Goal: Book appointment/travel/reservation

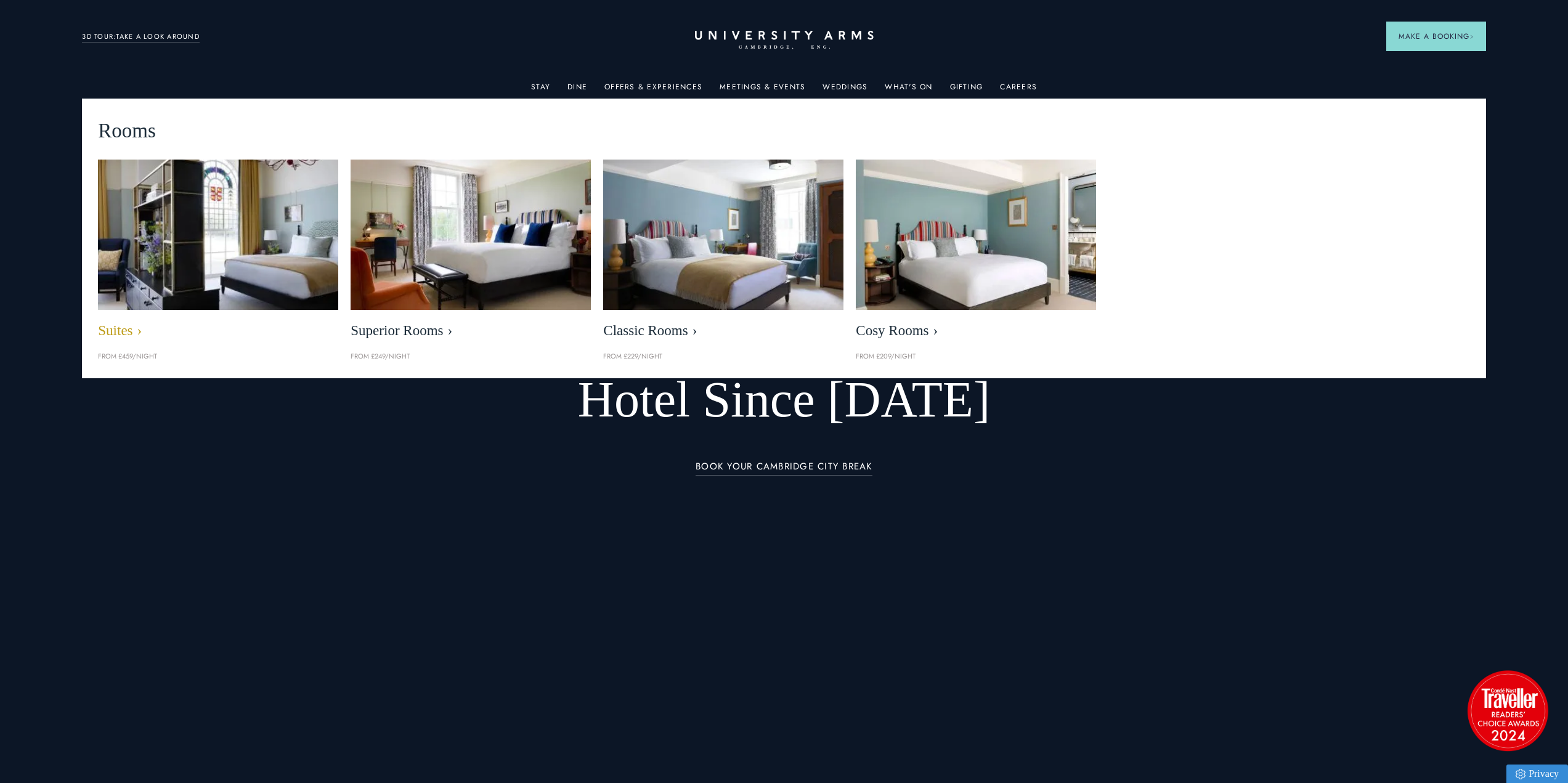
click at [184, 271] on img at bounding box center [218, 234] width 276 height 172
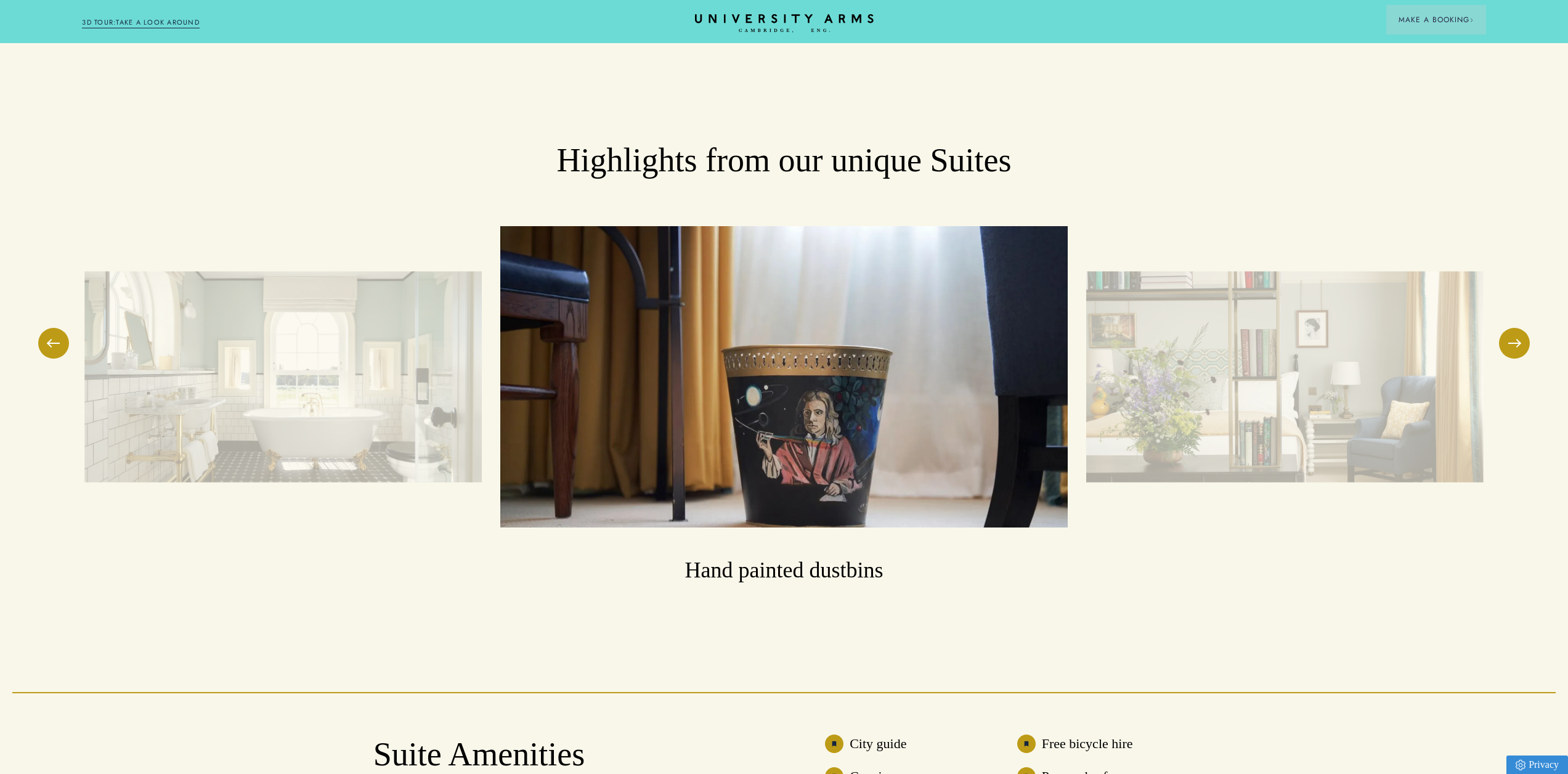
scroll to position [2157, 0]
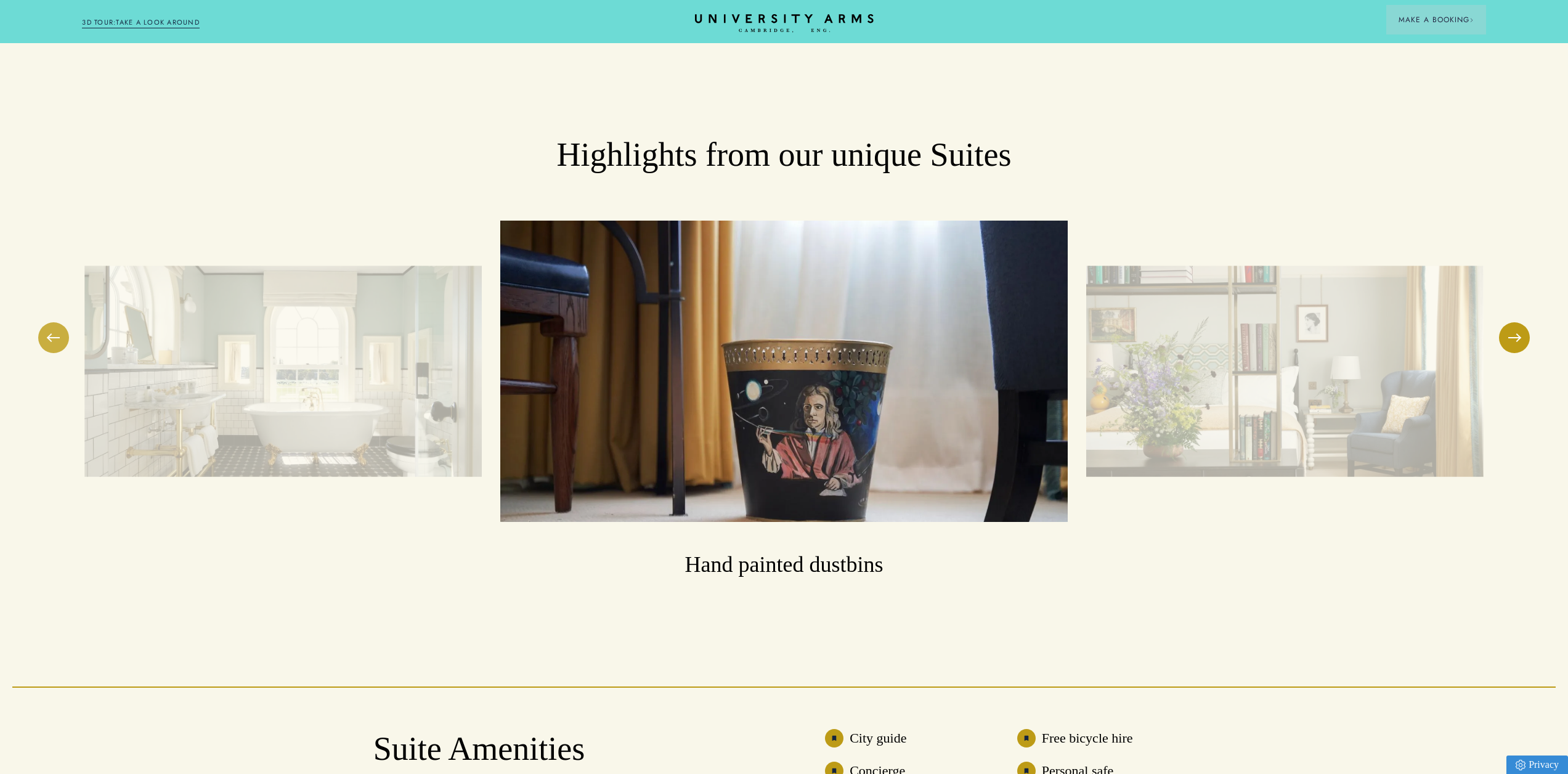
click at [51, 337] on span at bounding box center [54, 337] width 13 height 1
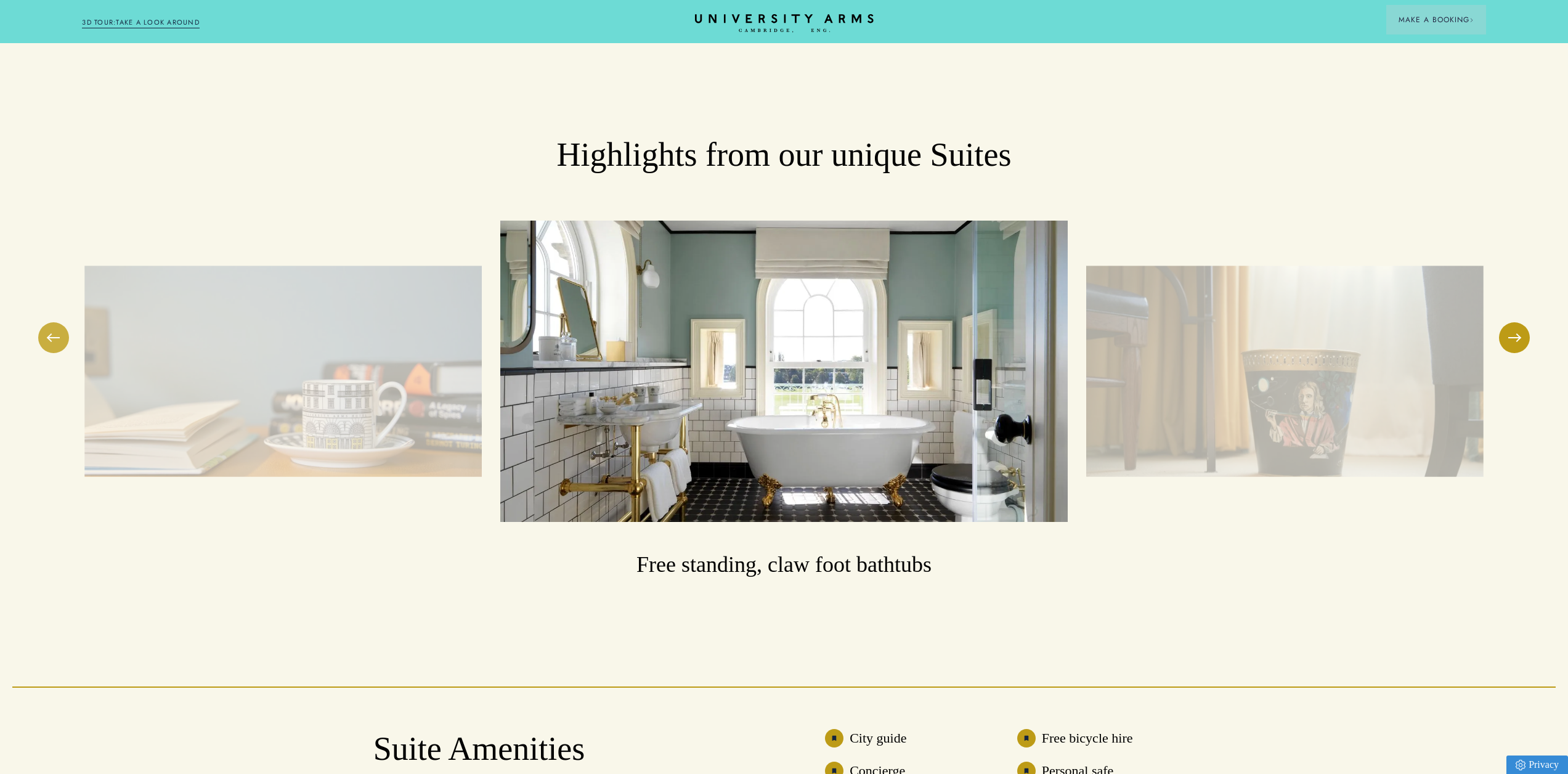
click at [60, 325] on button at bounding box center [53, 338] width 31 height 31
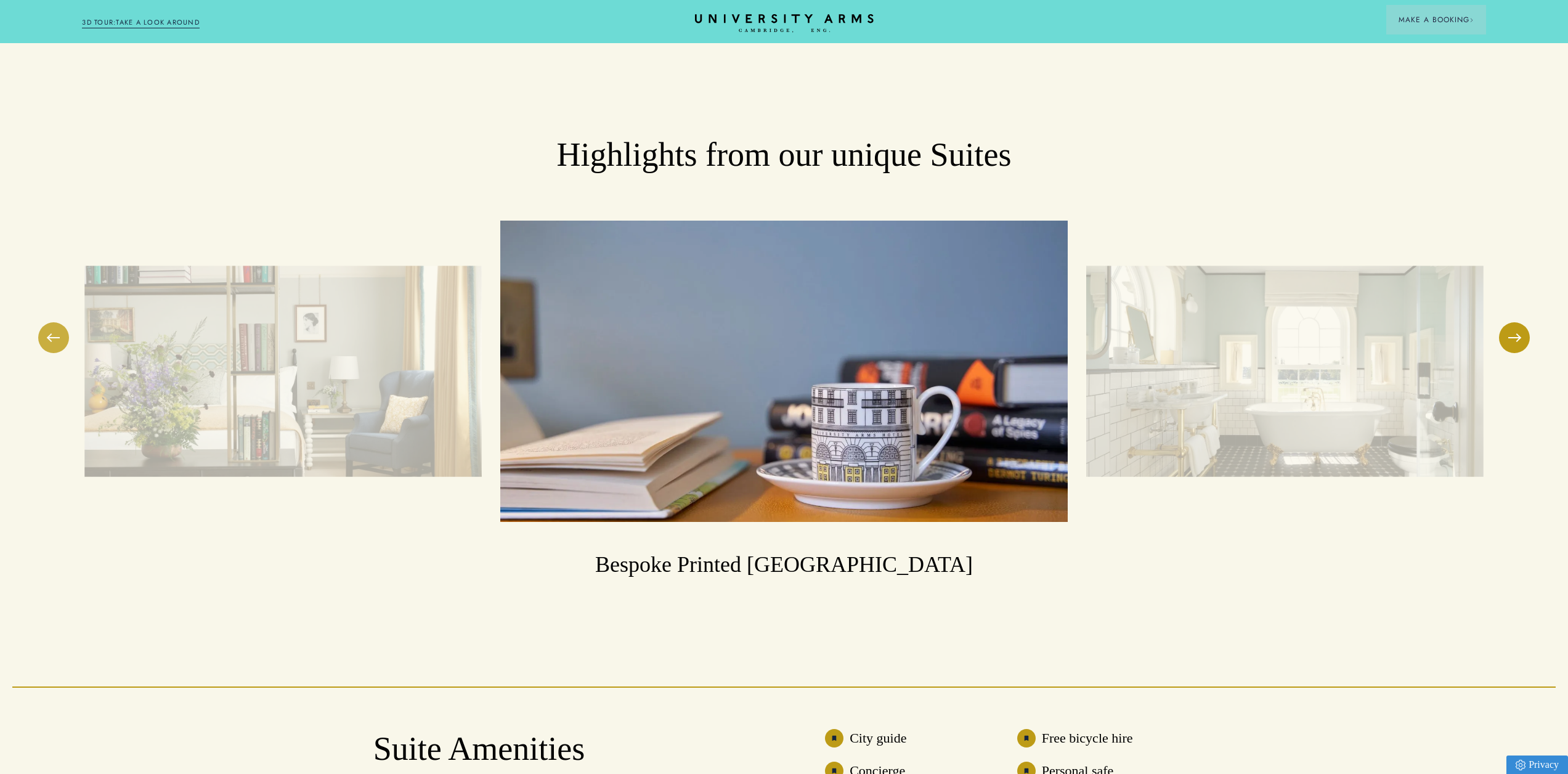
click at [60, 325] on button at bounding box center [53, 338] width 31 height 31
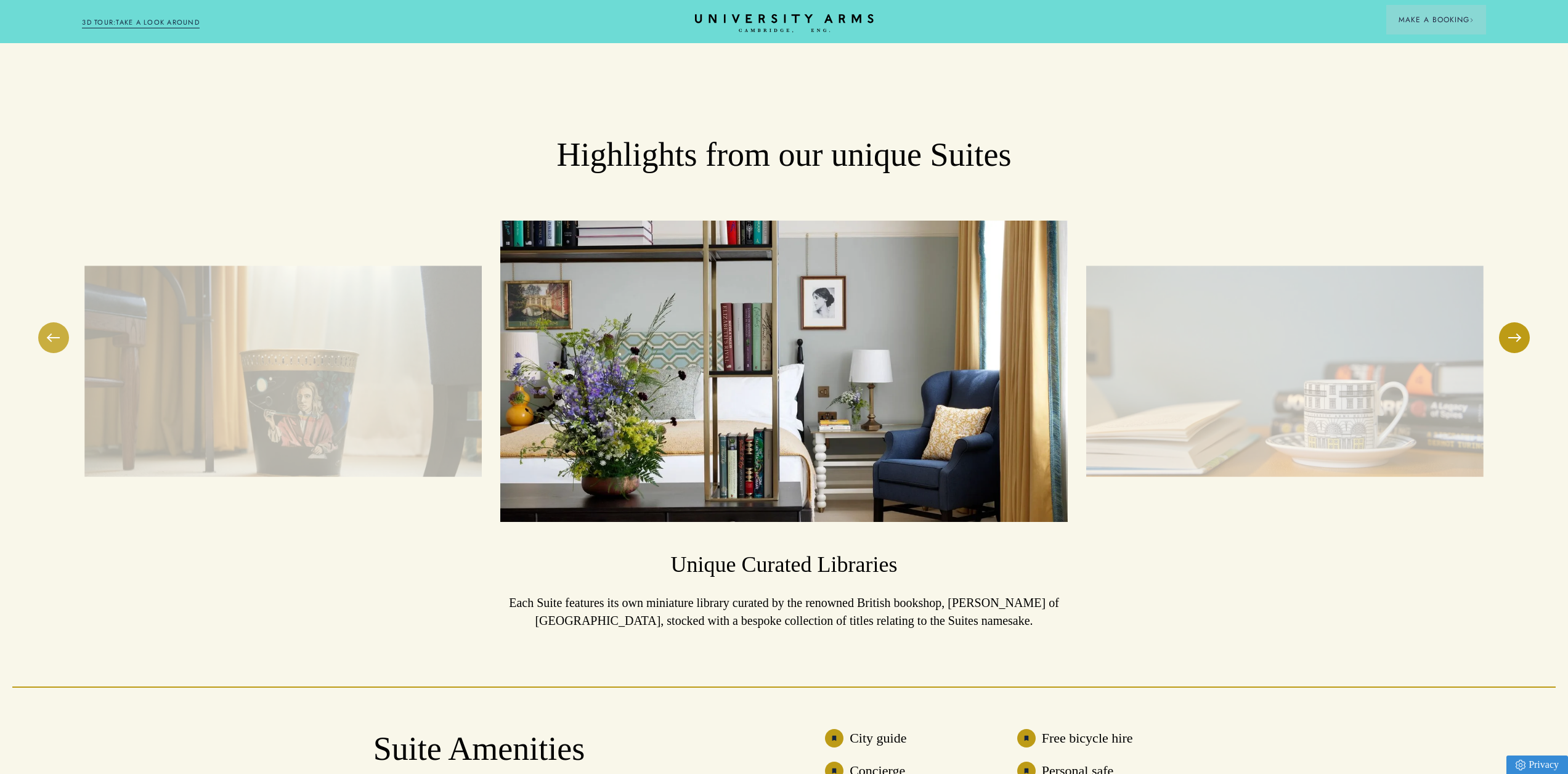
click at [60, 325] on button at bounding box center [53, 338] width 31 height 31
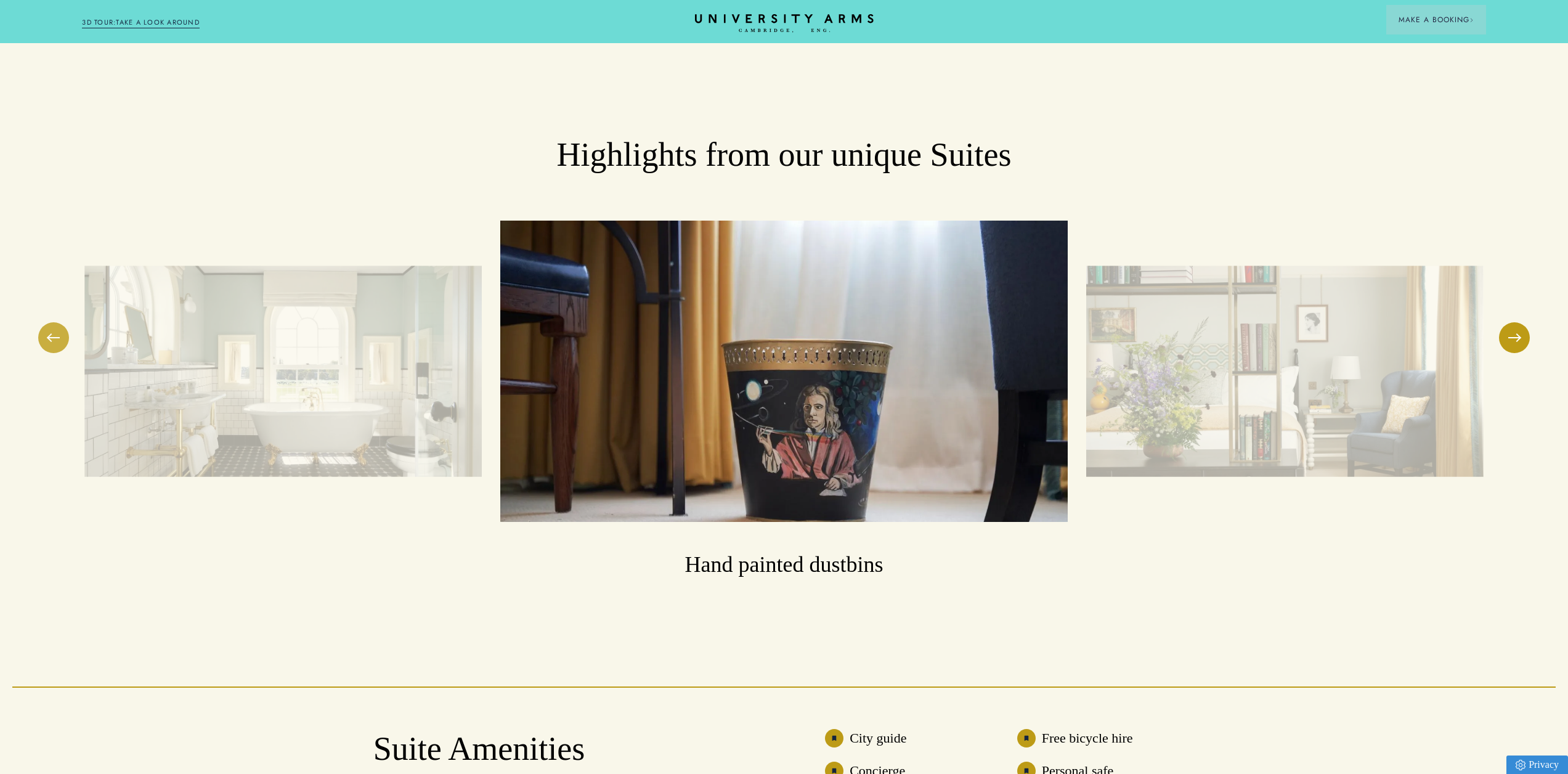
click at [60, 325] on button at bounding box center [53, 338] width 31 height 31
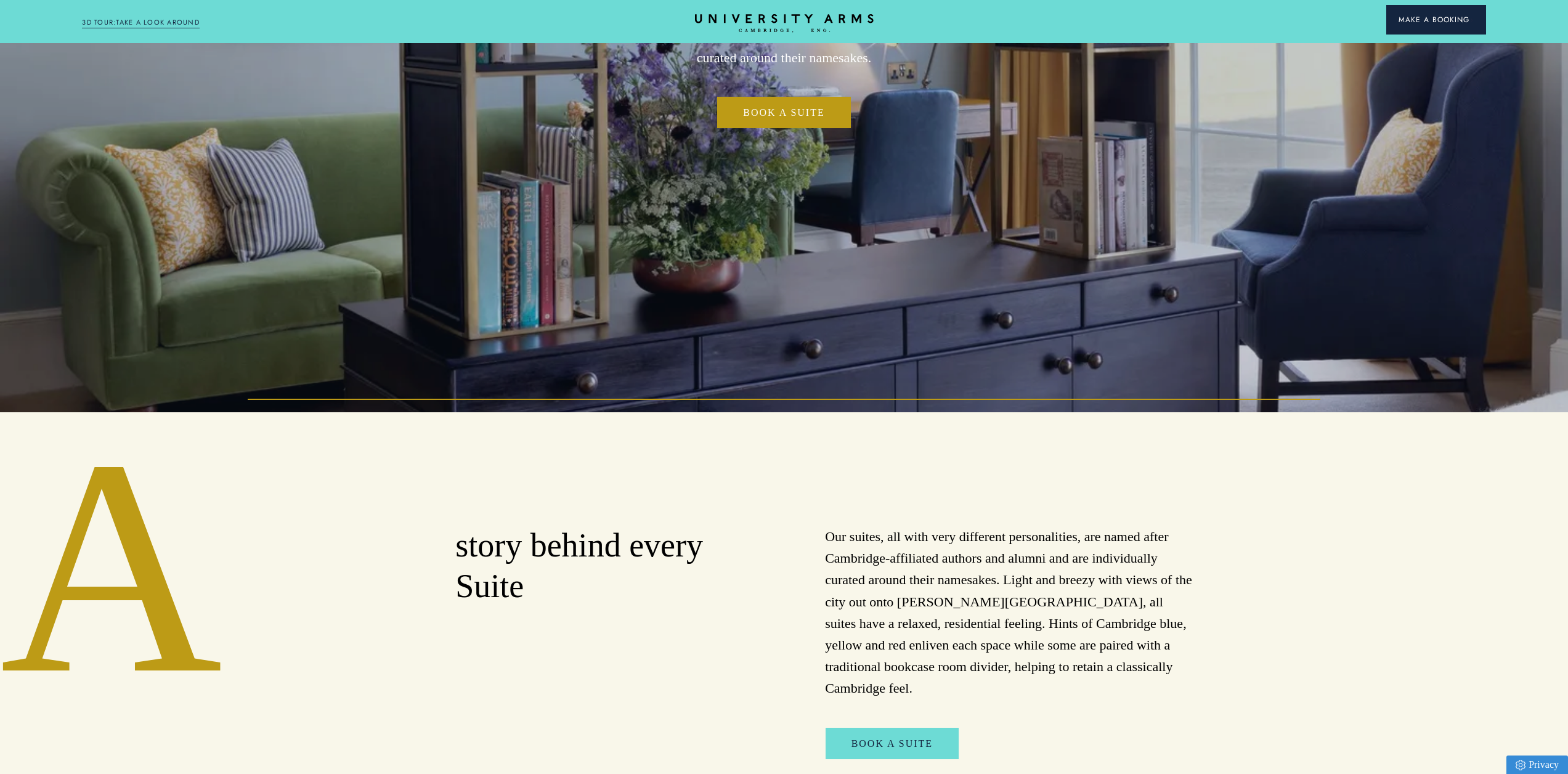
scroll to position [308, 0]
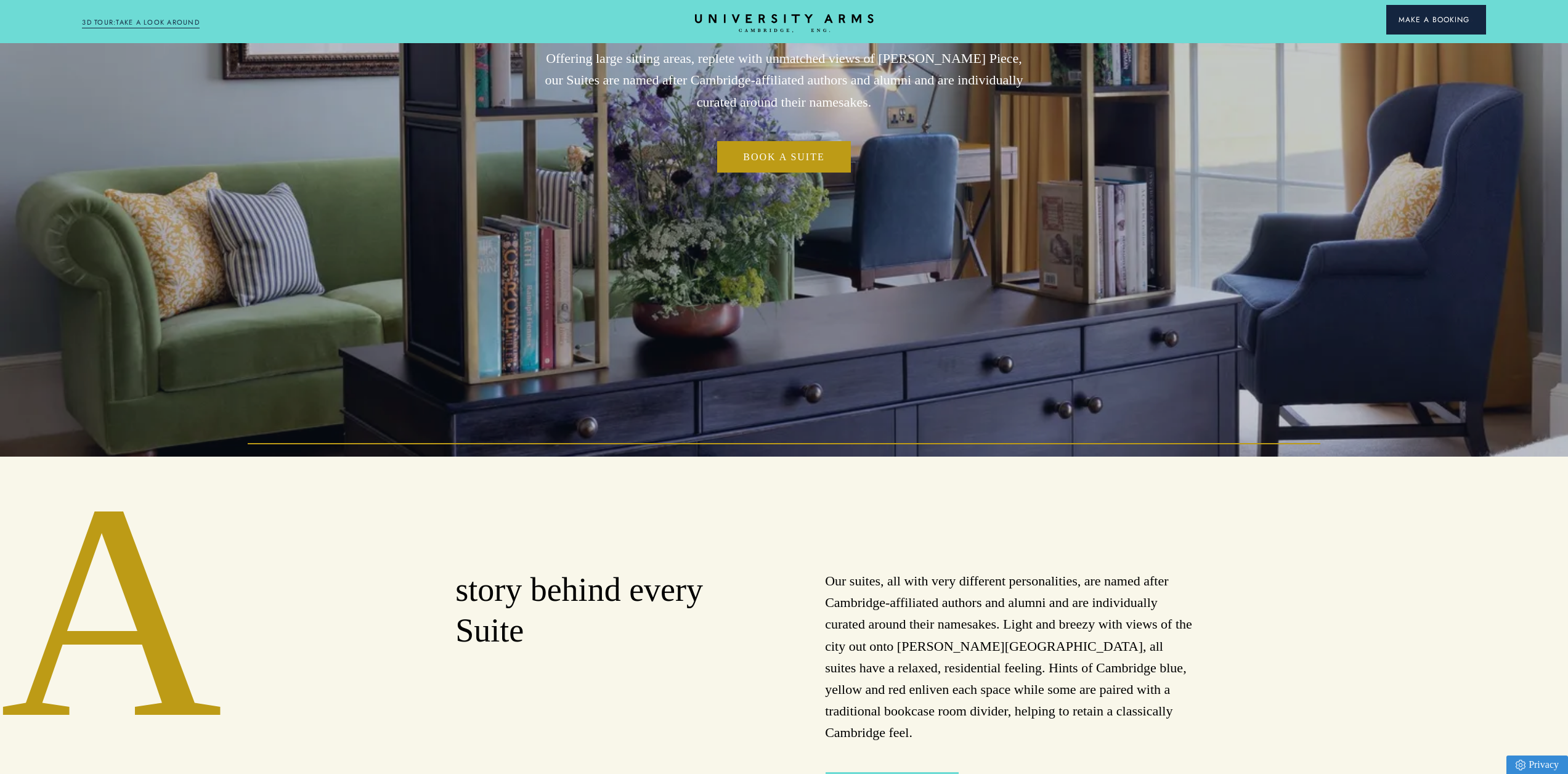
click at [1421, 8] on button "Make a Booking" at bounding box center [1435, 19] width 100 height 30
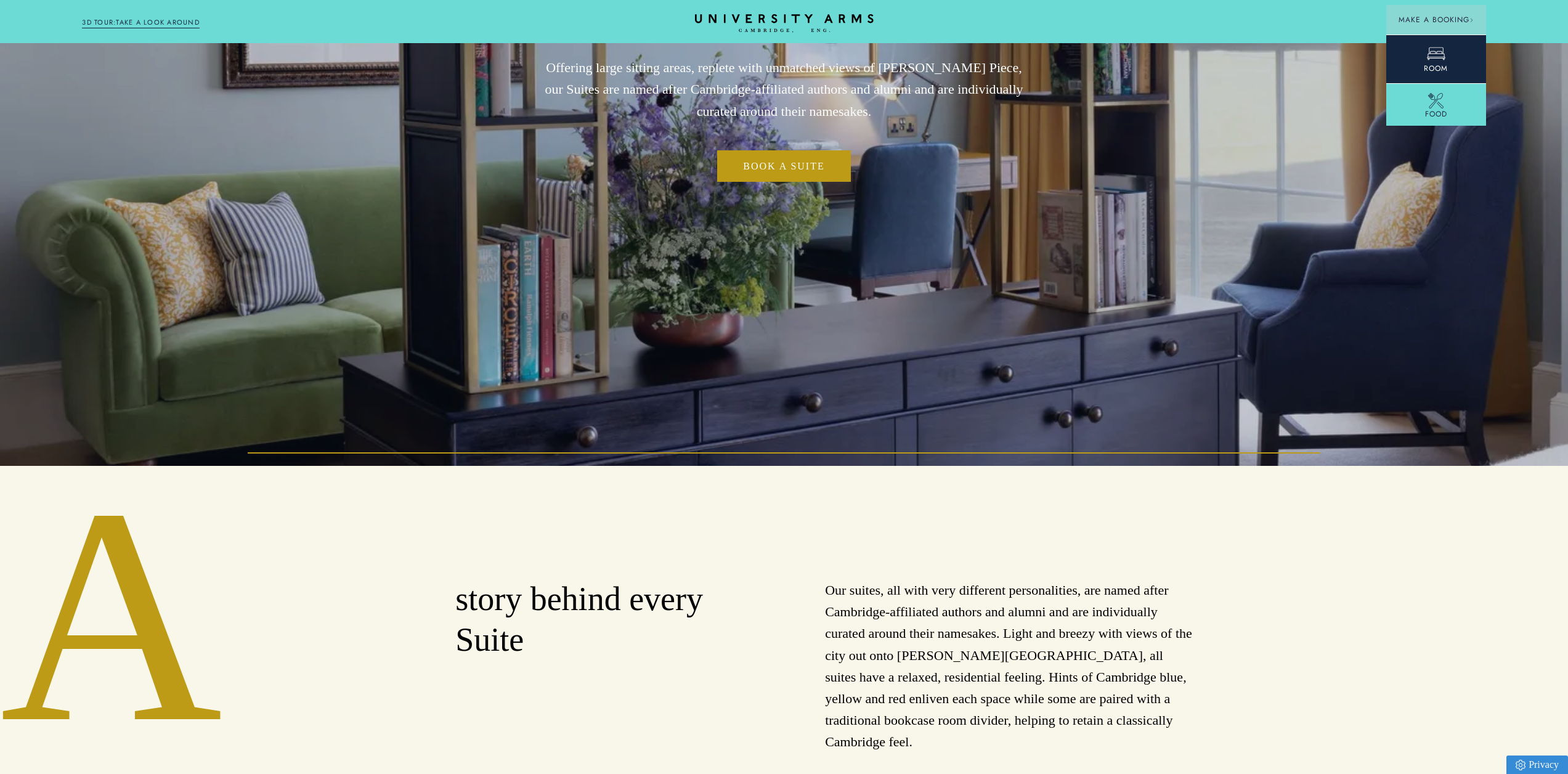
click at [1455, 60] on link "Room" at bounding box center [1435, 59] width 100 height 49
click at [1426, 109] on span "Food" at bounding box center [1435, 111] width 23 height 11
